Goal: Find specific page/section: Find specific page/section

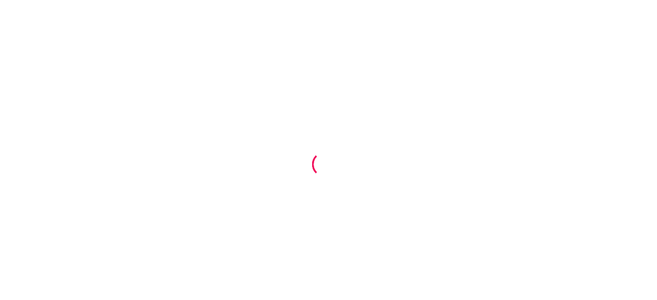
click at [302, 83] on div at bounding box center [328, 150] width 657 height 300
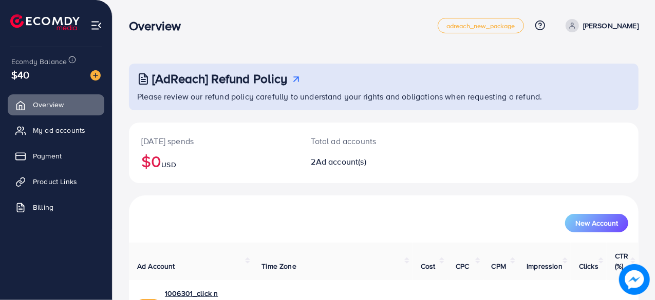
scroll to position [92, 0]
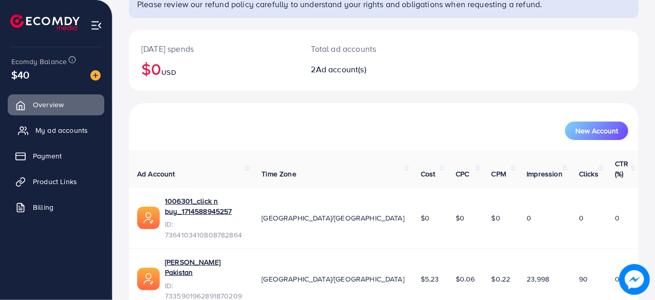
click at [56, 131] on span "My ad accounts" at bounding box center [61, 130] width 52 height 10
click at [65, 129] on span "My ad accounts" at bounding box center [61, 130] width 52 height 10
click at [197, 257] on link "Larosa Pakistan" at bounding box center [205, 267] width 80 height 21
